Goal: Navigation & Orientation: Find specific page/section

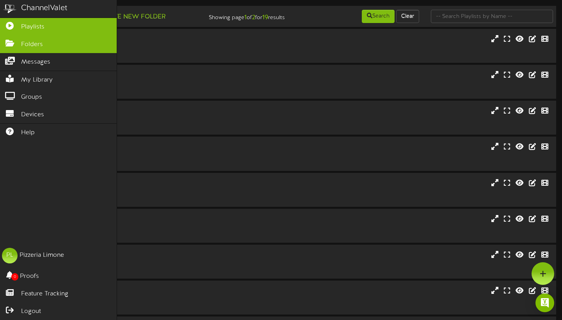
click at [12, 43] on icon at bounding box center [9, 42] width 19 height 6
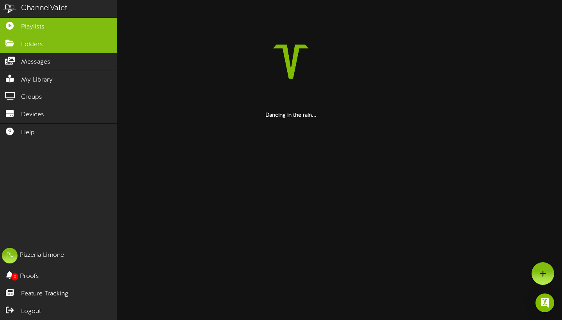
click at [31, 28] on span "Playlists" at bounding box center [32, 27] width 23 height 9
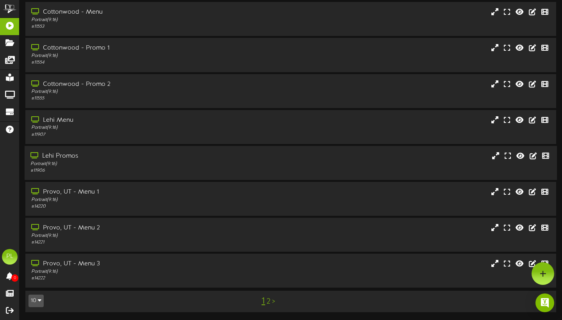
scroll to position [100, 0]
click at [156, 134] on div "# 11907" at bounding box center [135, 134] width 210 height 7
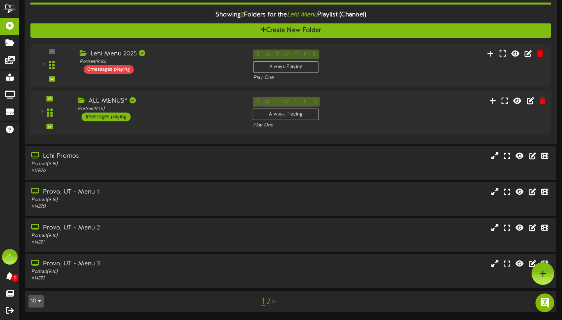
scroll to position [247, 0]
click at [195, 105] on div "ALL MENUS*" at bounding box center [159, 101] width 163 height 9
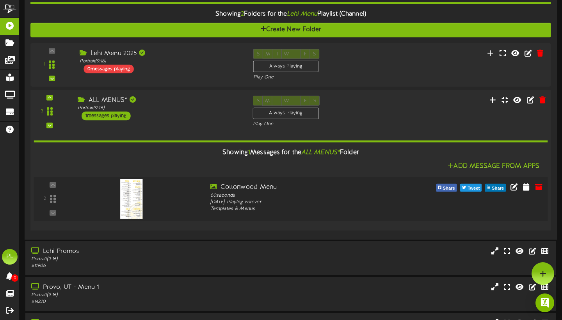
click at [159, 205] on div at bounding box center [131, 191] width 92 height 40
click at [206, 103] on div "ALL MENUS*" at bounding box center [159, 100] width 163 height 9
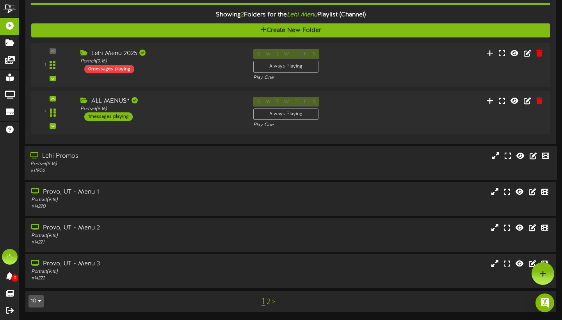
click at [112, 171] on div "# 11906" at bounding box center [135, 170] width 210 height 7
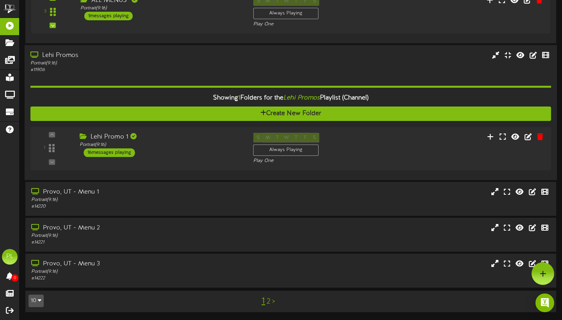
scroll to position [370, 0]
click at [191, 133] on div "Lehi Promo 1 Portrait ( 9:16 ) 16 messages playing" at bounding box center [159, 145] width 175 height 25
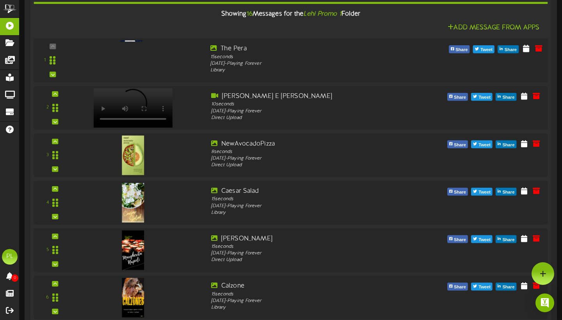
scroll to position [514, 0]
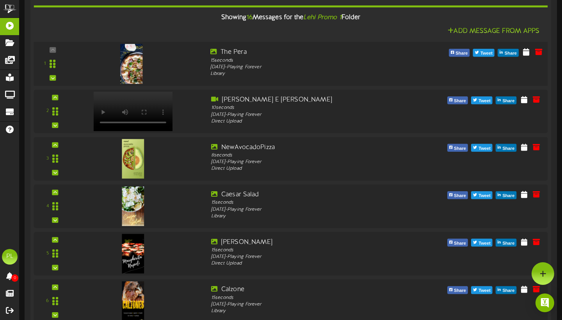
click at [154, 78] on div "1" at bounding box center [290, 64] width 519 height 32
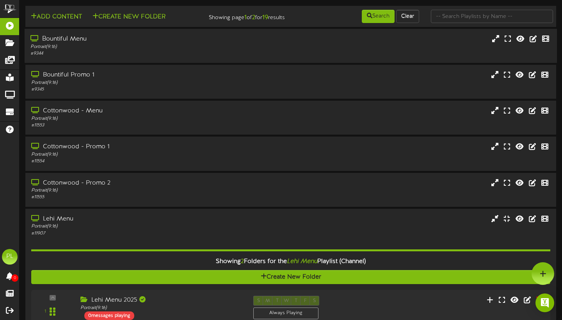
scroll to position [0, 0]
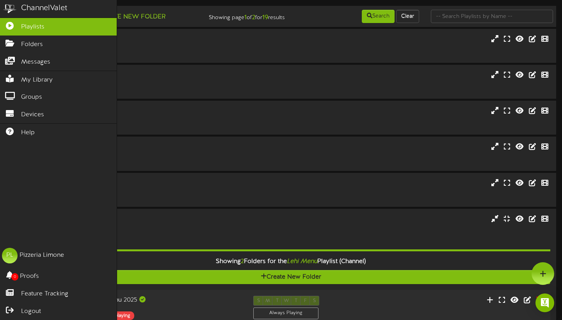
click at [62, 27] on link "Playlists" at bounding box center [58, 27] width 117 height 18
